Goal: Navigation & Orientation: Find specific page/section

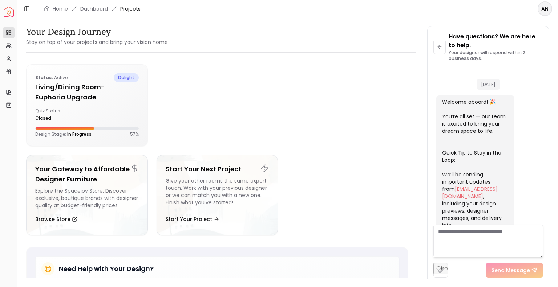
scroll to position [1644, 0]
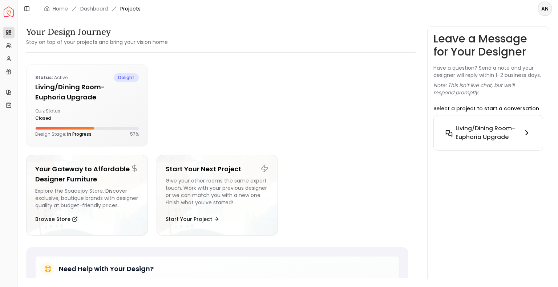
click at [489, 134] on h6 "Living/Dining Room- Euphoria Upgrade" at bounding box center [487, 132] width 64 height 17
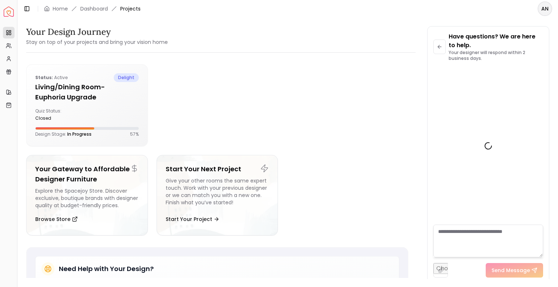
scroll to position [1713, 0]
